Goal: Task Accomplishment & Management: Manage account settings

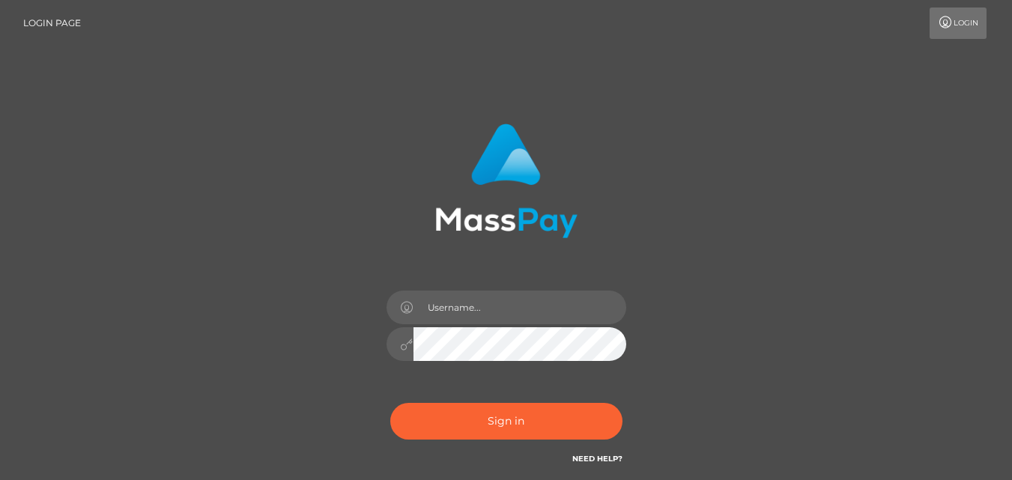
click at [745, 169] on div "Sign in" at bounding box center [506, 302] width 854 height 381
click at [506, 303] on input "text" at bounding box center [520, 308] width 213 height 34
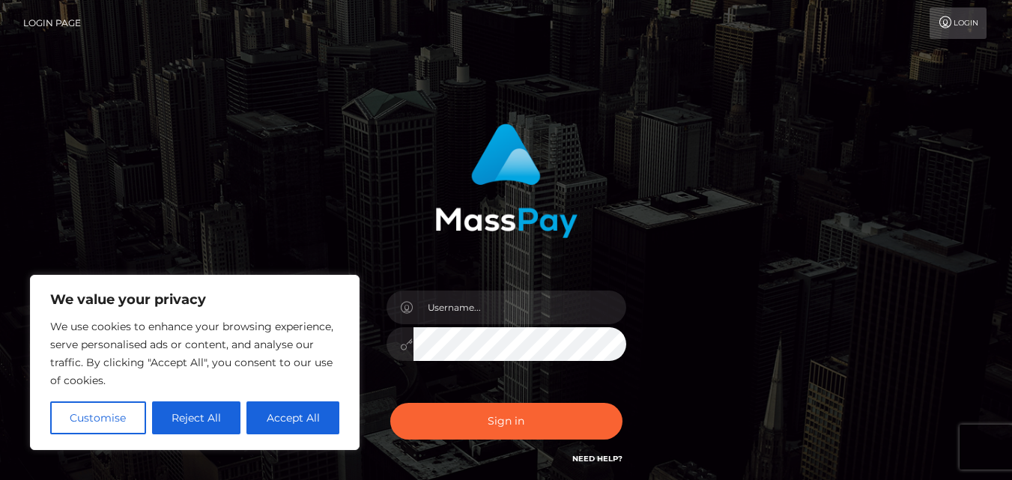
click at [198, 417] on button "Reject All" at bounding box center [196, 418] width 89 height 33
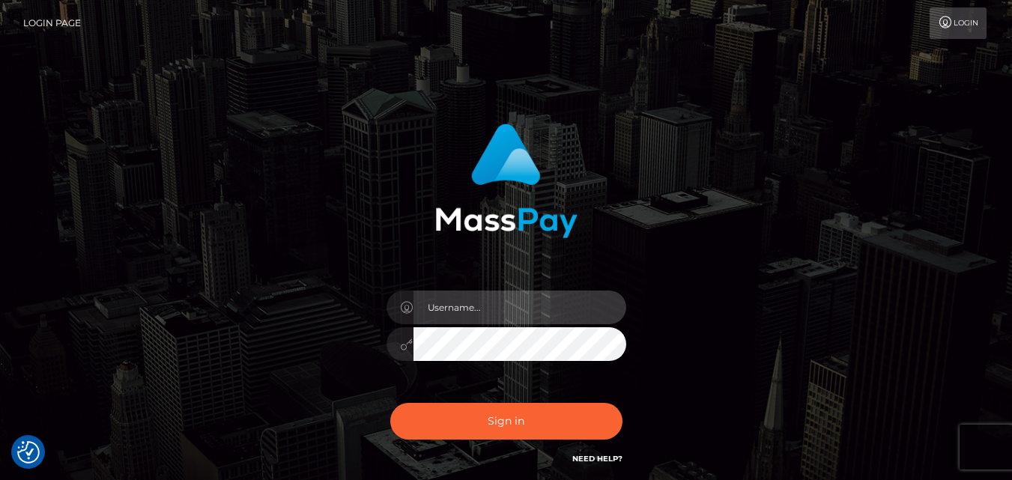
click at [512, 305] on input "text" at bounding box center [520, 308] width 213 height 34
type input "[EMAIL_ADDRESS][DOMAIN_NAME]"
click at [744, 327] on div "forhad.elahe@gmail.com Sign in" at bounding box center [506, 302] width 854 height 381
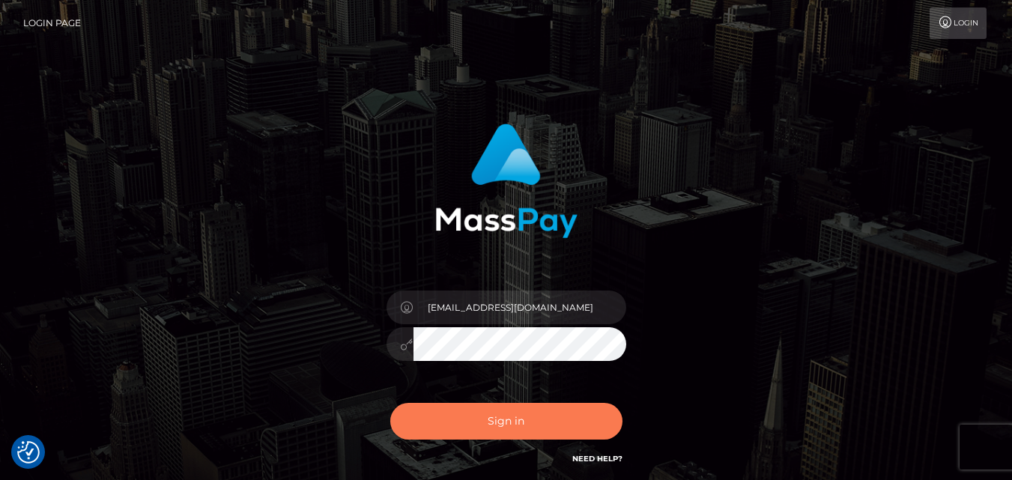
click at [521, 423] on button "Sign in" at bounding box center [506, 421] width 232 height 37
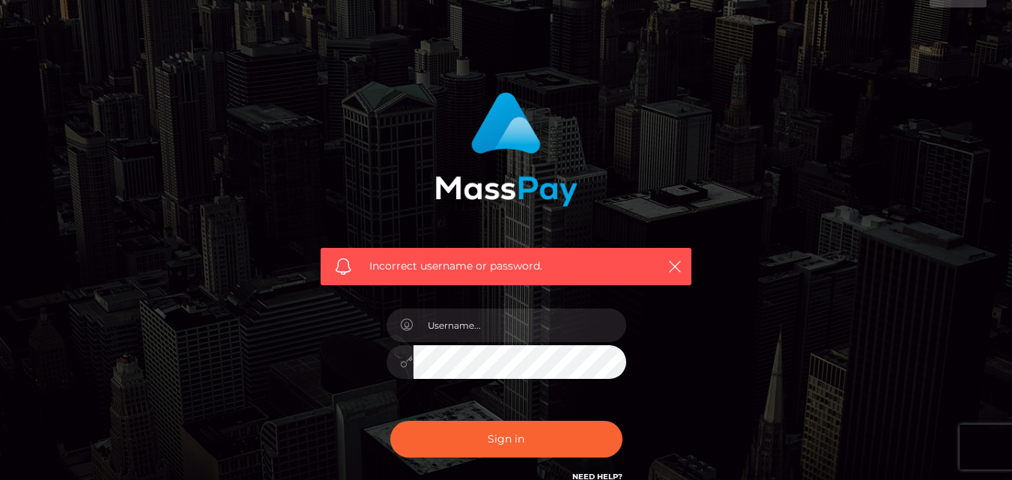
scroll to position [150, 0]
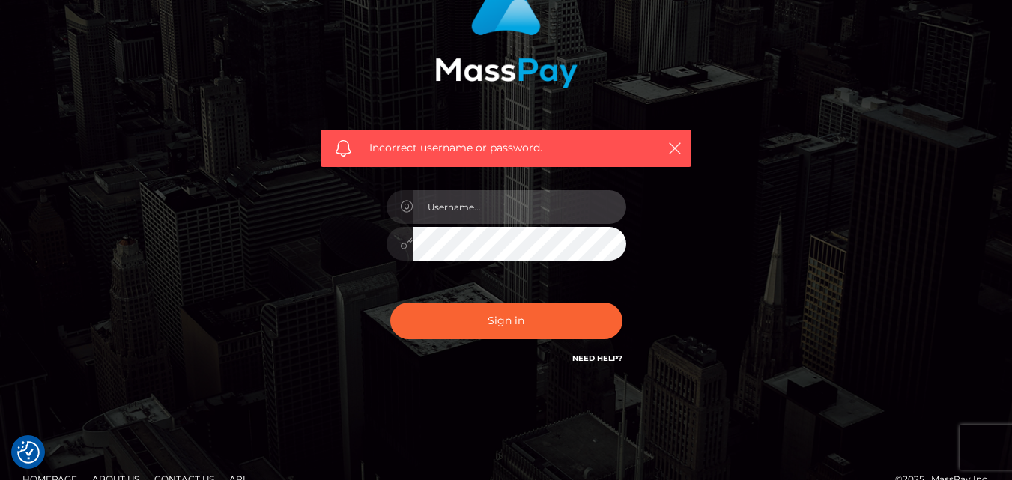
click at [513, 206] on input "text" at bounding box center [520, 207] width 213 height 34
type input "[EMAIL_ADDRESS][DOMAIN_NAME]"
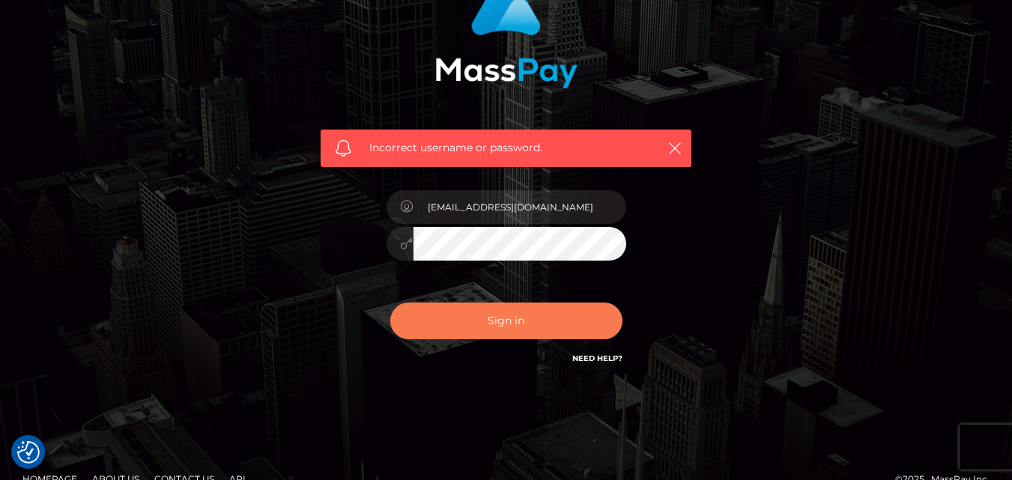
click at [545, 306] on button "Sign in" at bounding box center [506, 321] width 232 height 37
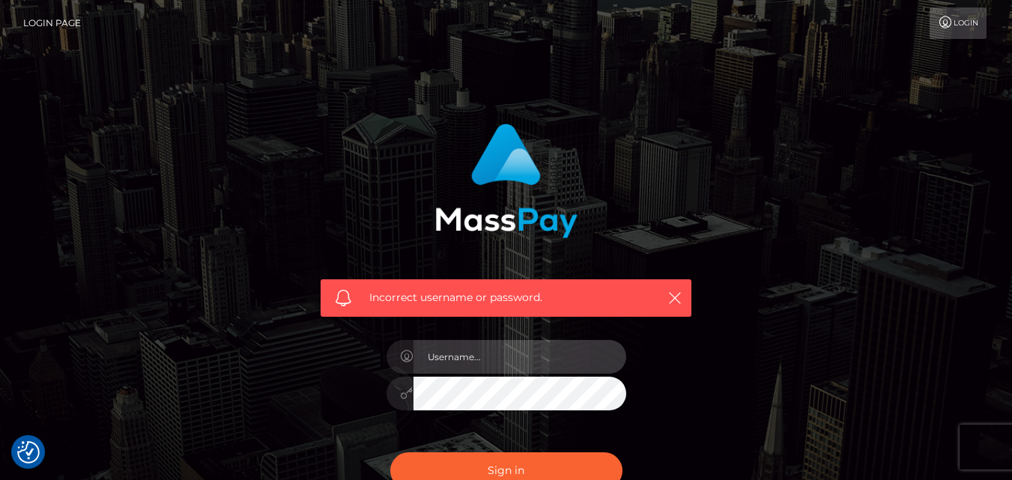
click at [525, 348] on input "text" at bounding box center [520, 357] width 213 height 34
paste input "[EMAIL_ADDRESS][DOMAIN_NAME]"
type input "[EMAIL_ADDRESS][DOMAIN_NAME]"
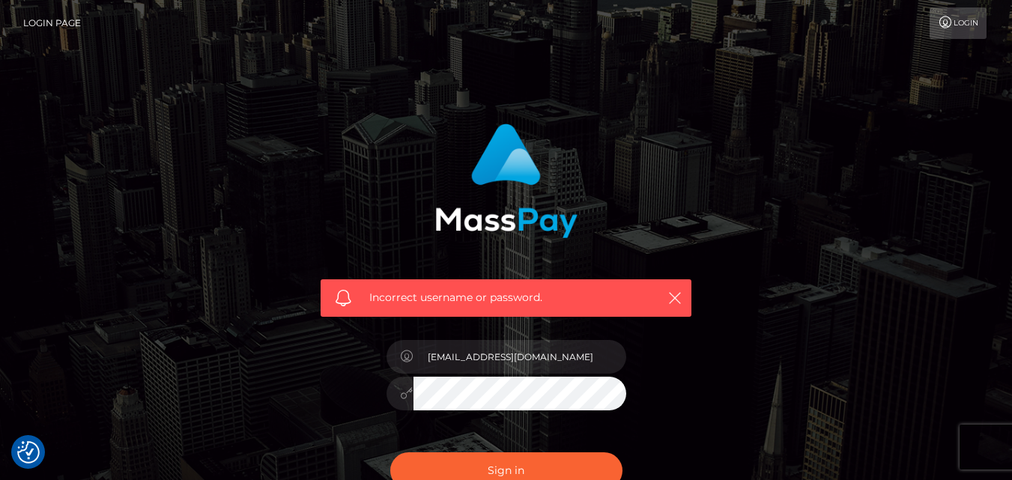
drag, startPoint x: 220, startPoint y: 277, endPoint x: 231, endPoint y: 283, distance: 12.1
click at [220, 276] on div "Incorrect username or password. [EMAIL_ADDRESS][DOMAIN_NAME]" at bounding box center [506, 327] width 854 height 431
click at [485, 461] on button "Sign in" at bounding box center [506, 470] width 232 height 37
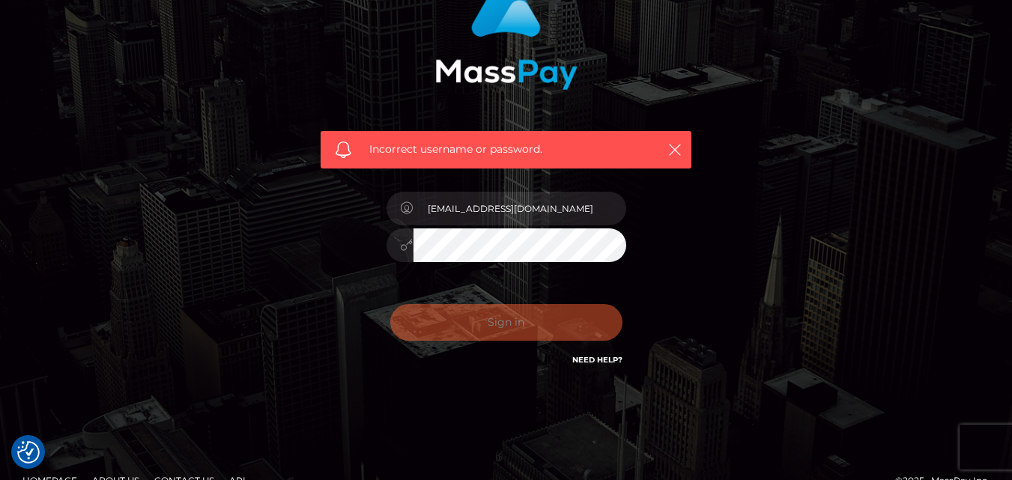
scroll to position [150, 0]
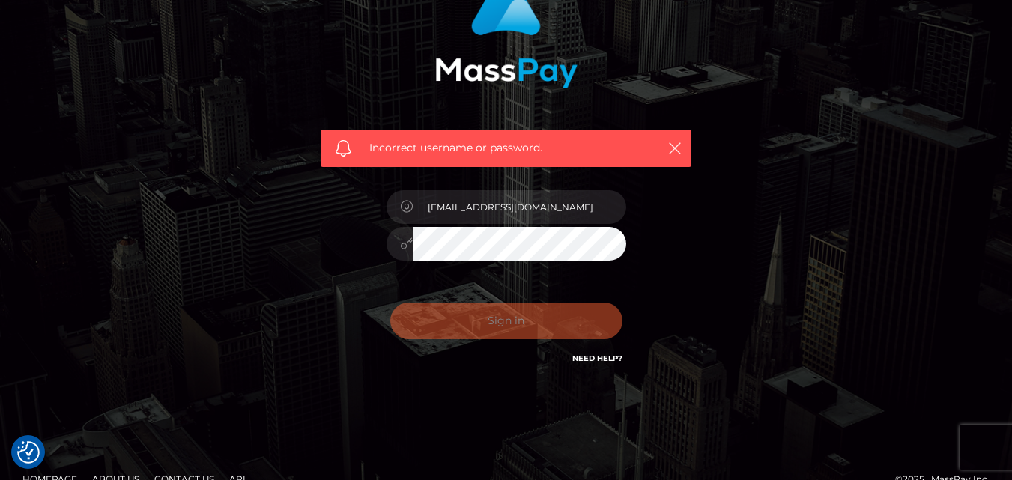
click at [673, 135] on div "Incorrect username or password." at bounding box center [506, 148] width 371 height 37
click at [674, 142] on icon "button" at bounding box center [674, 148] width 15 height 15
click at [677, 147] on icon "button" at bounding box center [674, 148] width 15 height 15
click at [672, 149] on icon "button" at bounding box center [674, 148] width 15 height 15
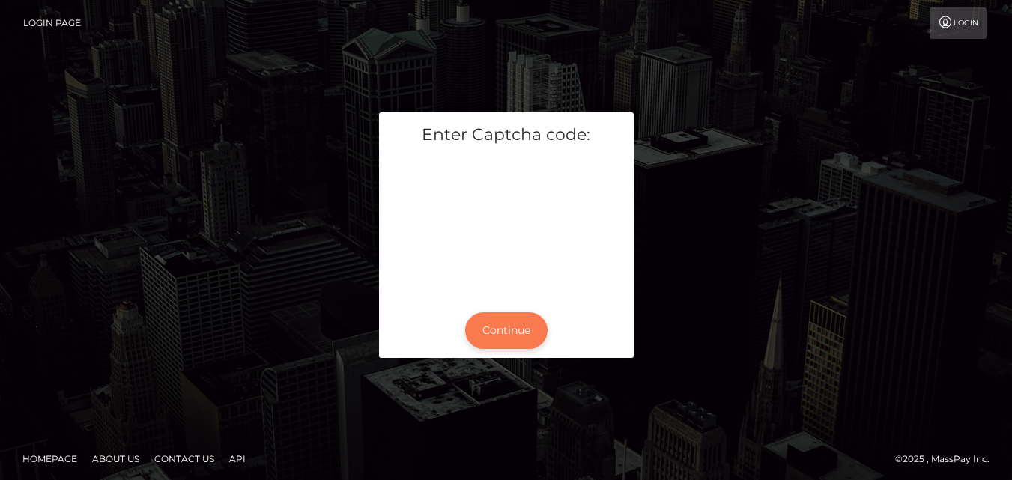
click at [514, 337] on button "Continue" at bounding box center [506, 330] width 82 height 37
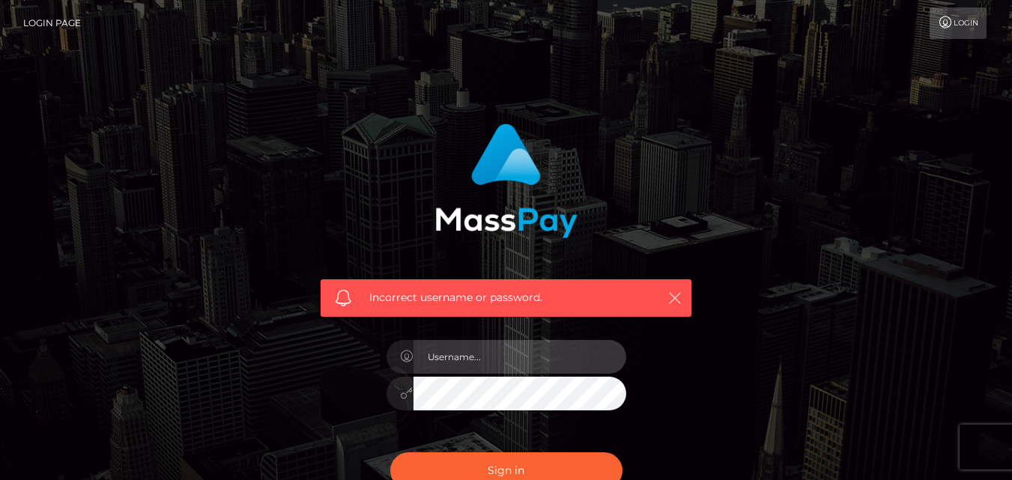
type input "[EMAIL_ADDRESS][DOMAIN_NAME]"
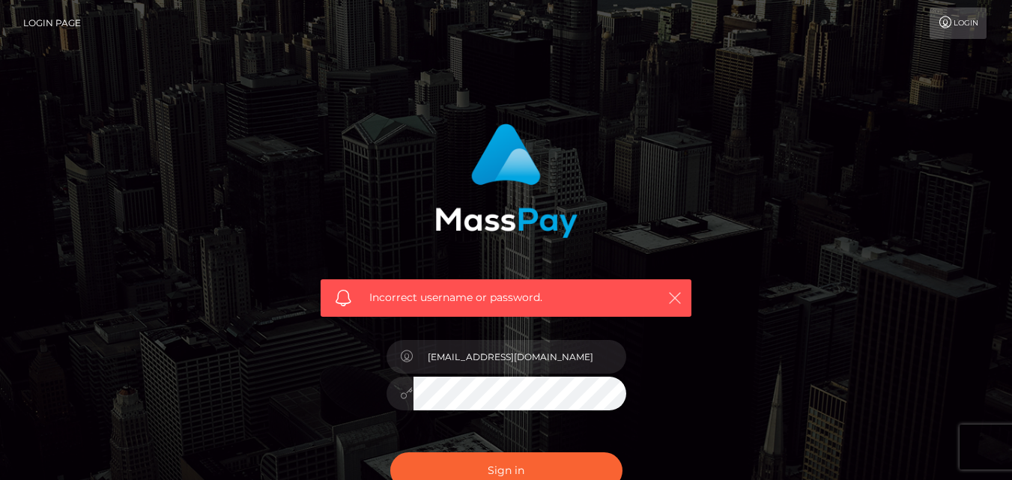
click at [676, 300] on icon "button" at bounding box center [674, 298] width 15 height 15
click at [354, 388] on div "Incorrect username or password. forhad.elahe@gmail.com" at bounding box center [505, 320] width 393 height 416
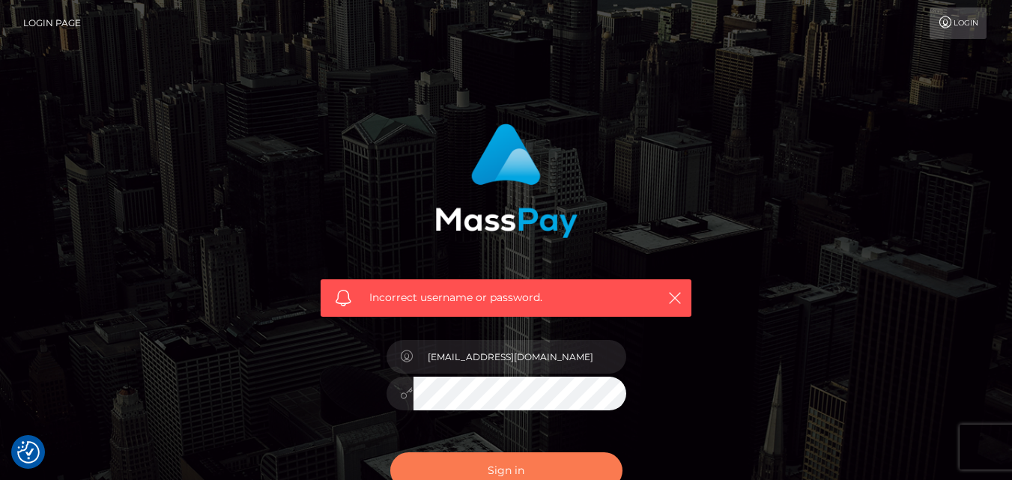
click at [497, 464] on button "Sign in" at bounding box center [506, 470] width 232 height 37
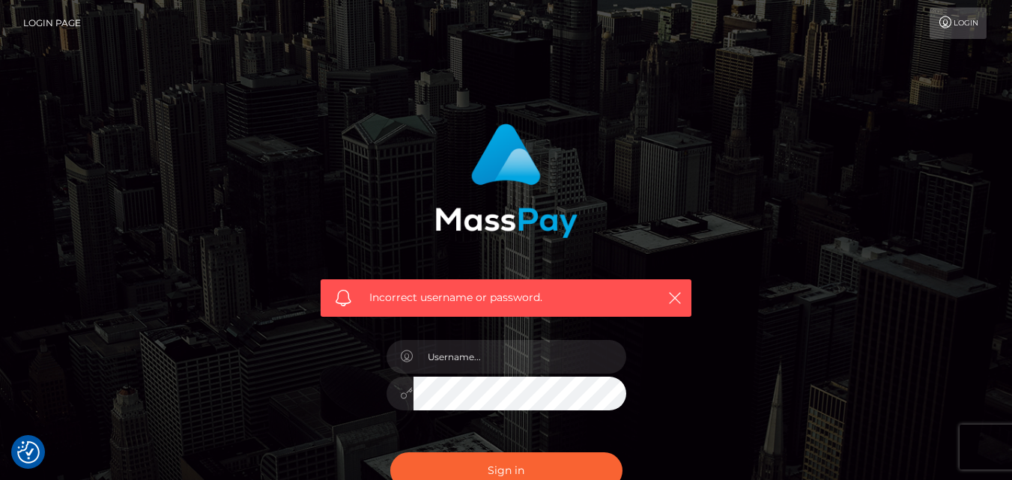
checkbox input "true"
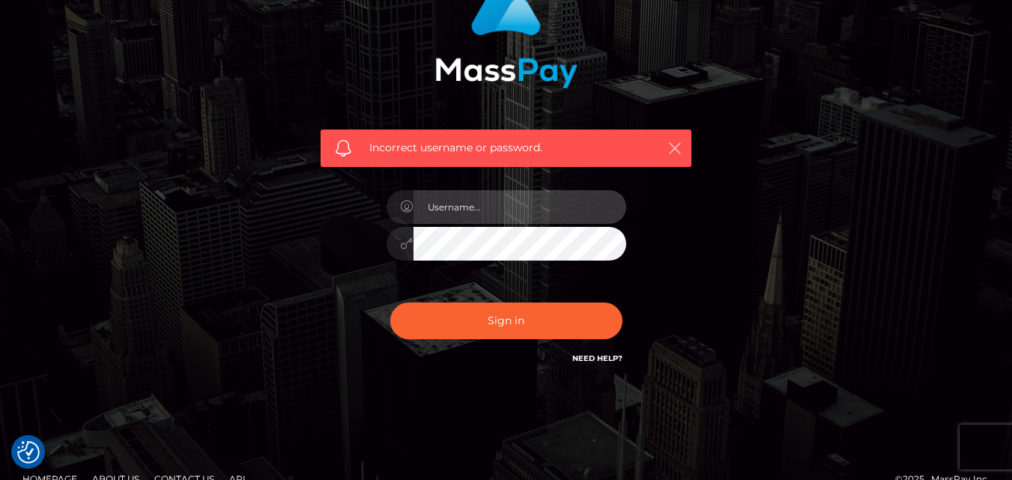
type input "[EMAIL_ADDRESS][DOMAIN_NAME]"
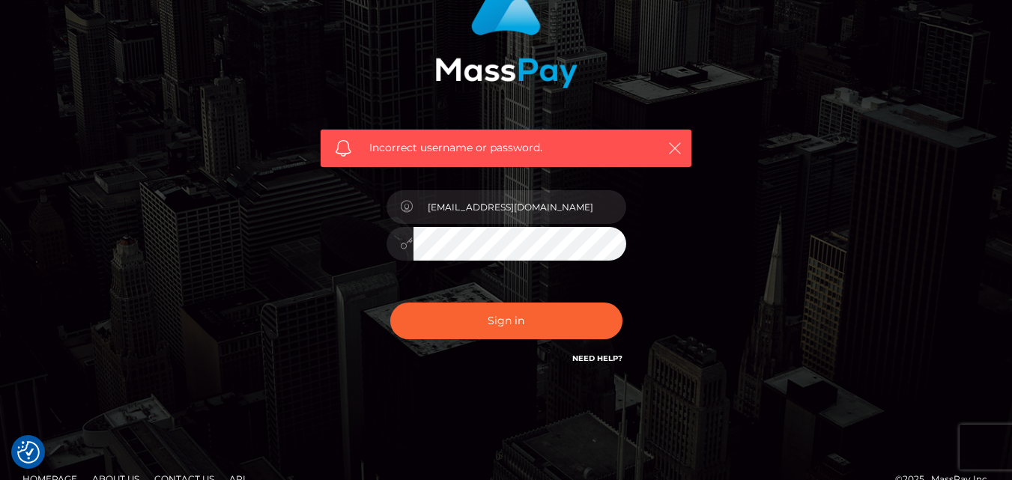
click at [675, 147] on icon "button" at bounding box center [674, 148] width 15 height 15
click at [516, 32] on img at bounding box center [506, 31] width 142 height 115
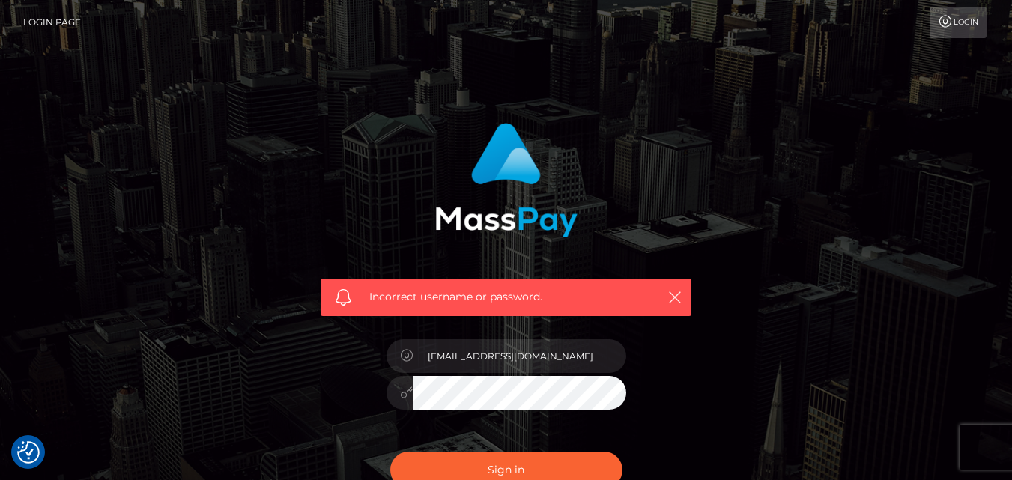
scroll to position [0, 0]
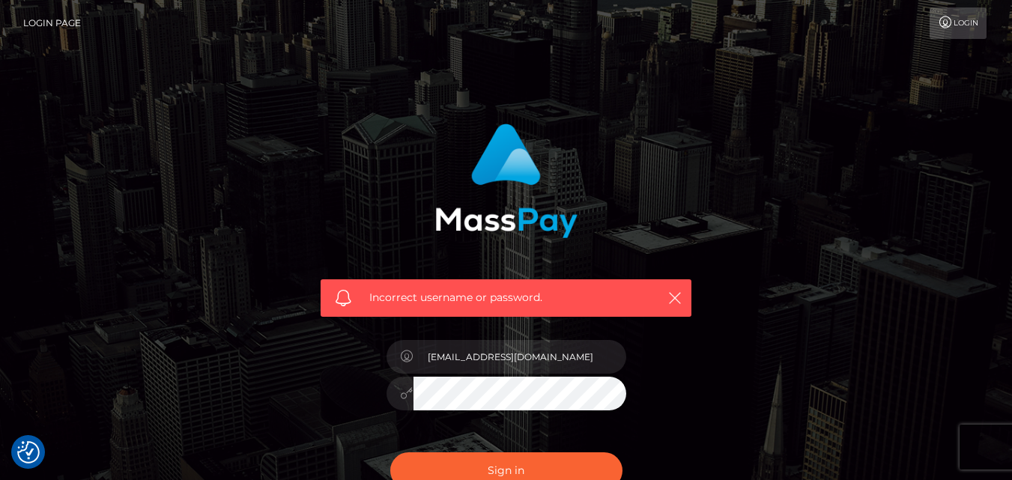
click at [953, 25] on link "Login" at bounding box center [958, 22] width 57 height 31
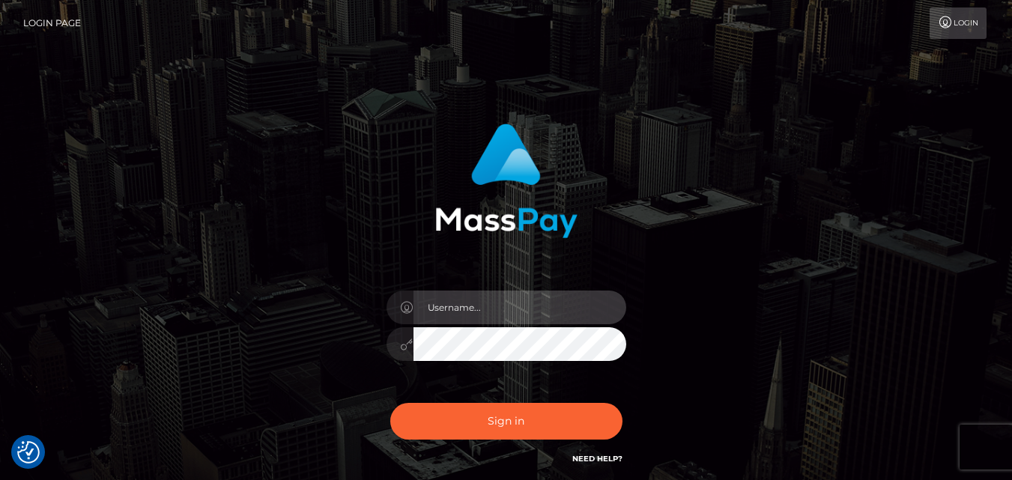
type input "[EMAIL_ADDRESS][DOMAIN_NAME]"
click at [318, 345] on div "[EMAIL_ADDRESS][DOMAIN_NAME] Sign in" at bounding box center [505, 295] width 393 height 366
click at [733, 348] on div "[EMAIL_ADDRESS][DOMAIN_NAME] Sign in" at bounding box center [506, 302] width 854 height 381
click at [733, 347] on div "[EMAIL_ADDRESS][DOMAIN_NAME] Sign in" at bounding box center [506, 302] width 854 height 381
click at [205, 297] on div "[EMAIL_ADDRESS][DOMAIN_NAME] Sign in" at bounding box center [506, 302] width 854 height 381
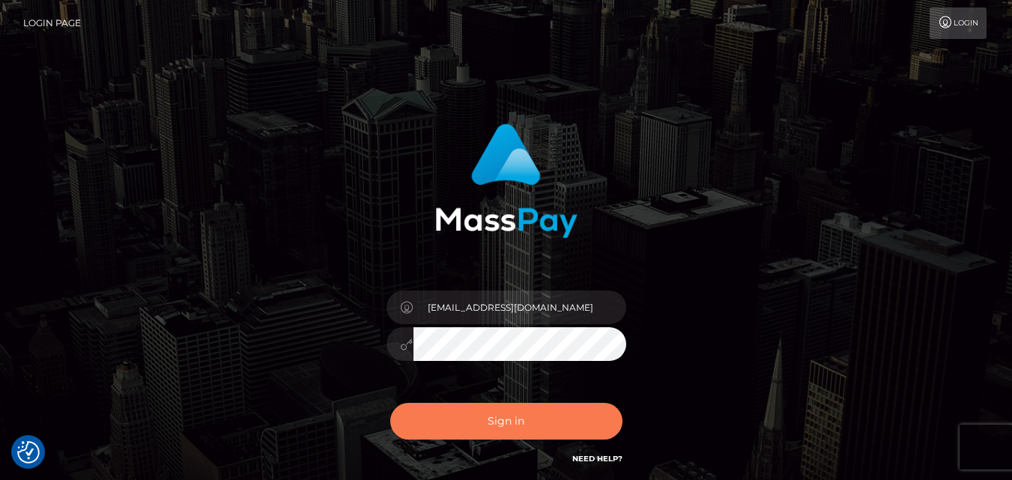
click at [453, 405] on button "Sign in" at bounding box center [506, 421] width 232 height 37
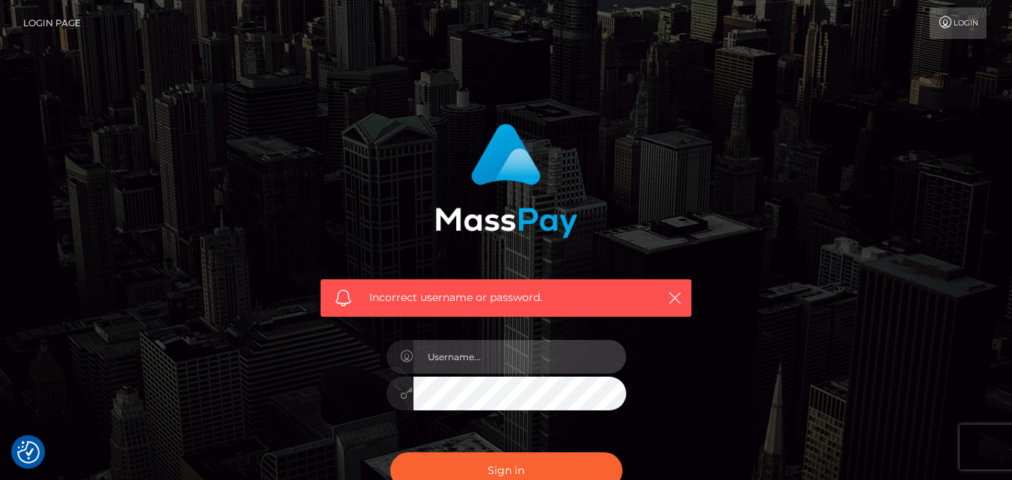
type input "[EMAIL_ADDRESS][DOMAIN_NAME]"
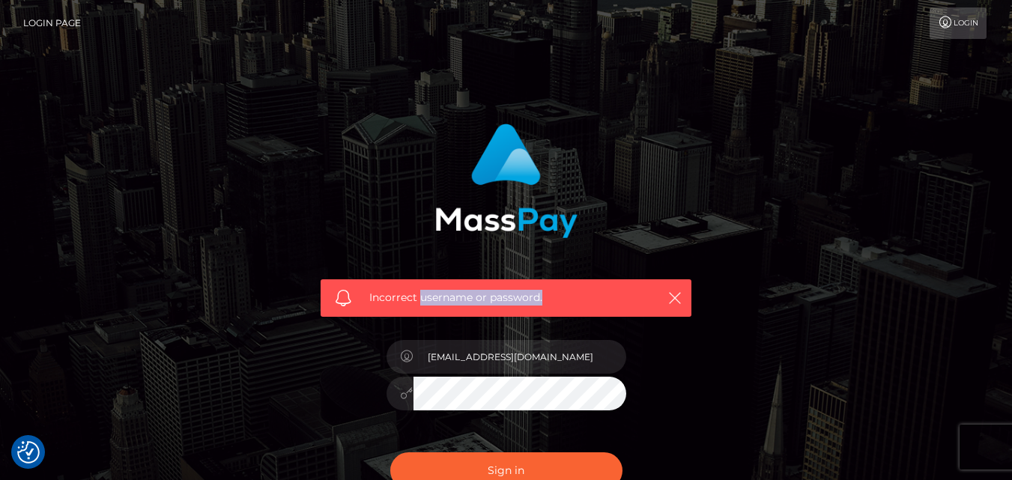
drag, startPoint x: 505, startPoint y: 300, endPoint x: 572, endPoint y: 301, distance: 67.4
click at [572, 299] on span "Incorrect username or password." at bounding box center [505, 298] width 273 height 16
click at [185, 169] on div "Incorrect username or password. [EMAIL_ADDRESS][DOMAIN_NAME]" at bounding box center [506, 327] width 854 height 431
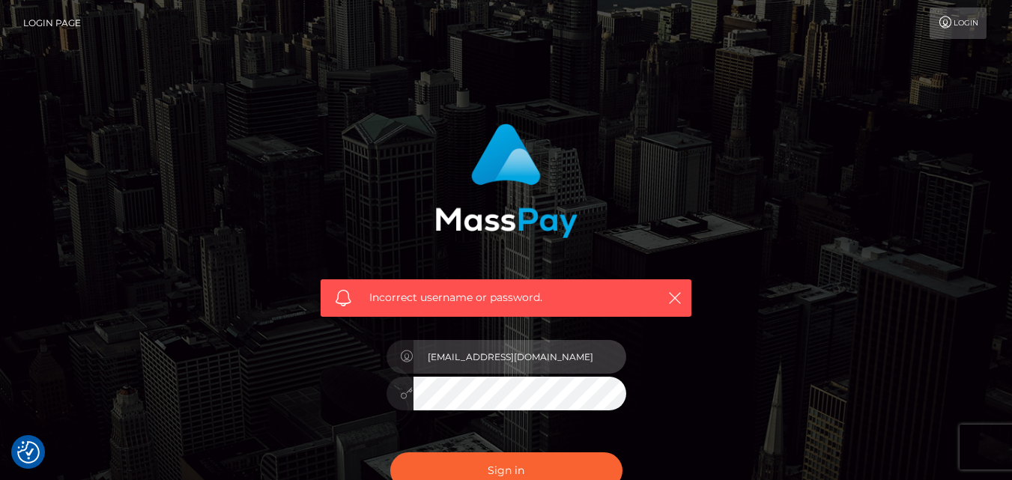
click at [560, 361] on input "[EMAIL_ADDRESS][DOMAIN_NAME]" at bounding box center [520, 357] width 213 height 34
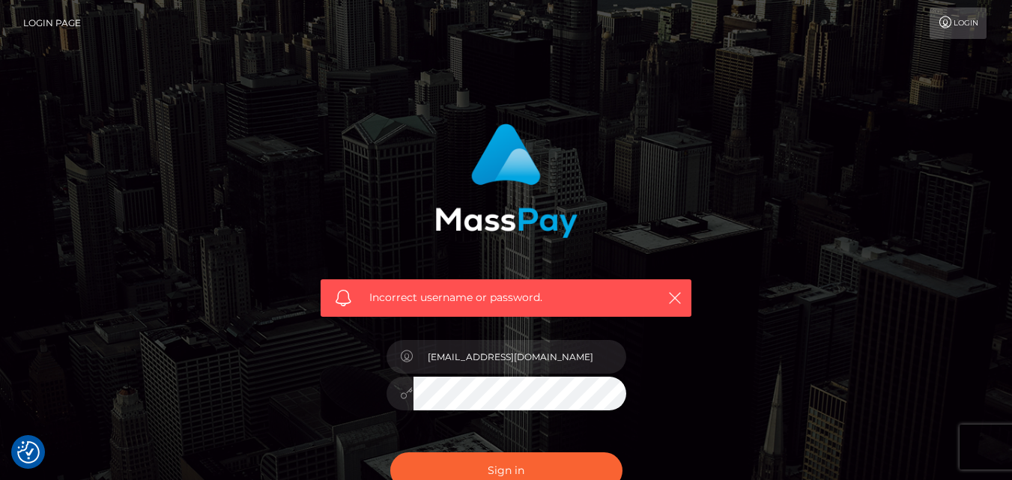
click at [305, 363] on div "Incorrect username or password. [EMAIL_ADDRESS][DOMAIN_NAME]" at bounding box center [506, 327] width 416 height 431
click at [211, 237] on div "Incorrect username or password. [EMAIL_ADDRESS][DOMAIN_NAME]" at bounding box center [506, 327] width 854 height 431
click at [505, 411] on div "[EMAIL_ADDRESS][DOMAIN_NAME]" at bounding box center [506, 386] width 262 height 115
click at [512, 476] on button "Sign in" at bounding box center [506, 470] width 232 height 37
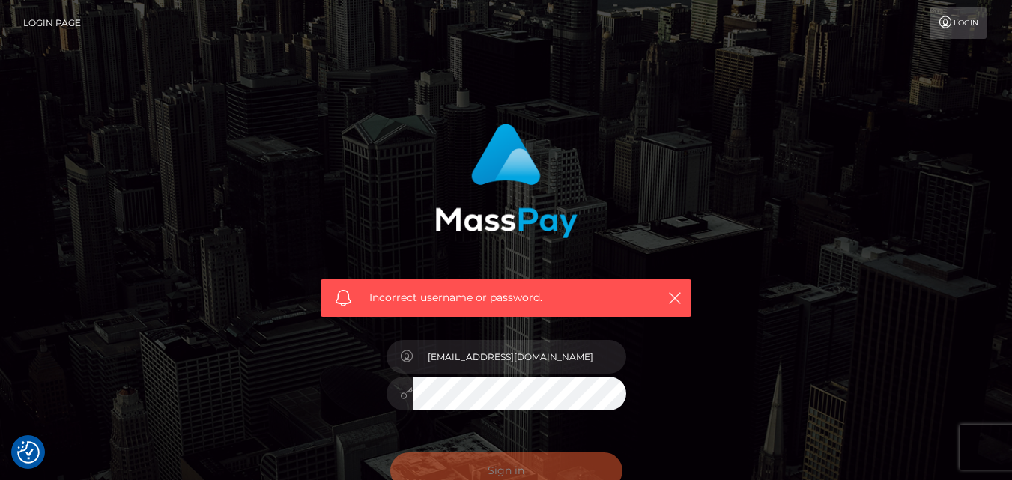
click at [464, 437] on div "[EMAIL_ADDRESS][DOMAIN_NAME]" at bounding box center [506, 386] width 262 height 115
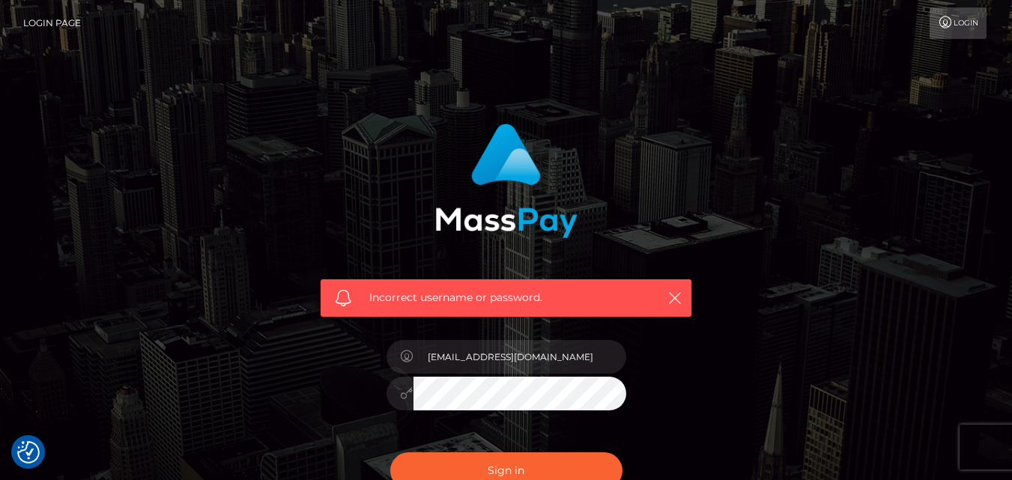
click at [463, 436] on div "[EMAIL_ADDRESS][DOMAIN_NAME]" at bounding box center [506, 386] width 262 height 115
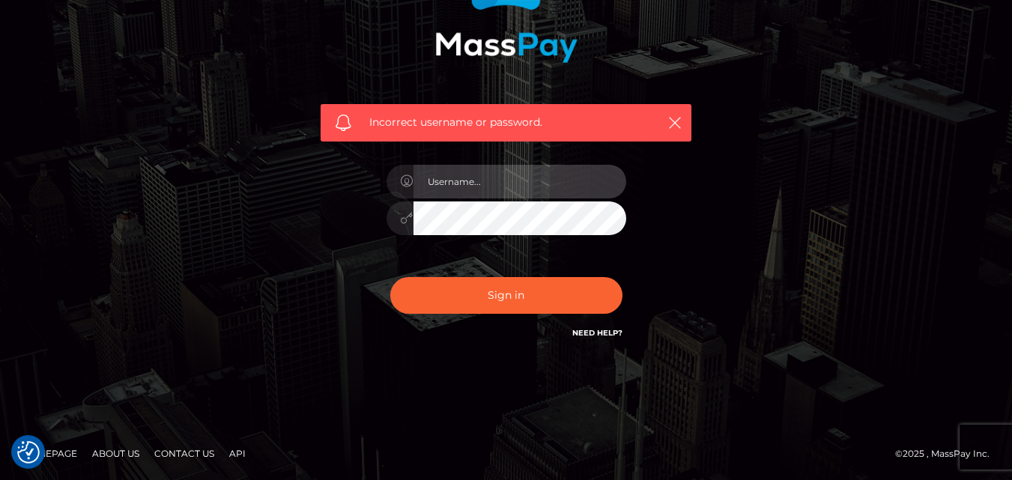
type input "[EMAIL_ADDRESS][DOMAIN_NAME]"
click at [489, 241] on div "[EMAIL_ADDRESS][DOMAIN_NAME]" at bounding box center [506, 211] width 262 height 115
click at [423, 250] on div "[EMAIL_ADDRESS][DOMAIN_NAME]" at bounding box center [506, 211] width 262 height 115
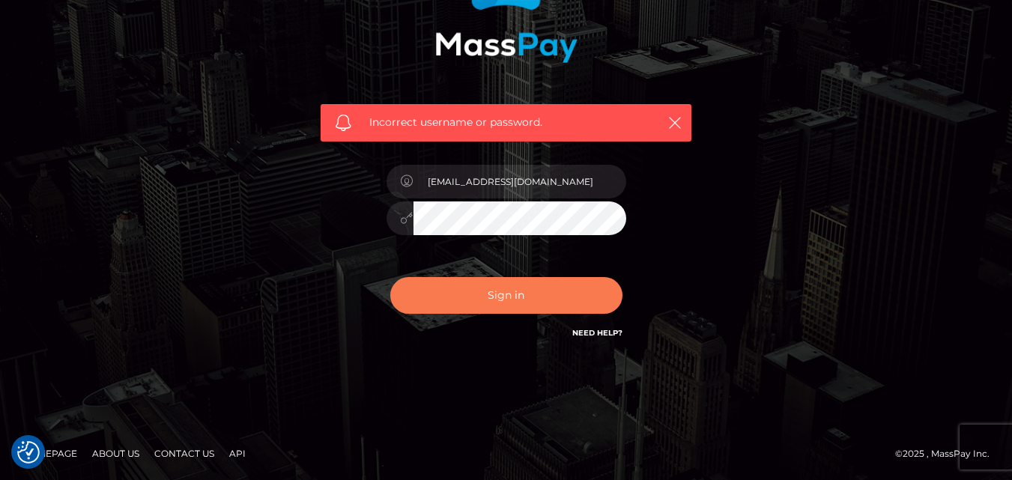
click at [433, 285] on button "Sign in" at bounding box center [506, 295] width 232 height 37
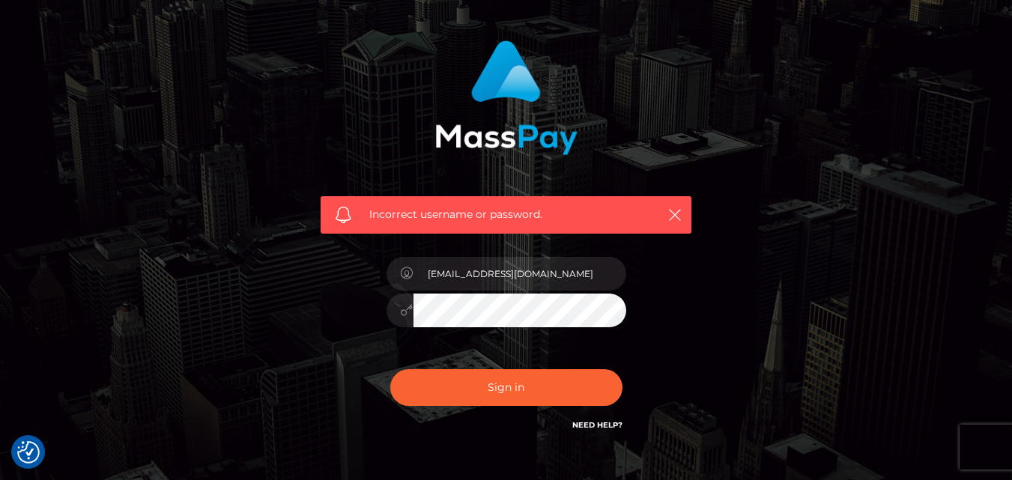
scroll to position [0, 0]
